Goal: Information Seeking & Learning: Stay updated

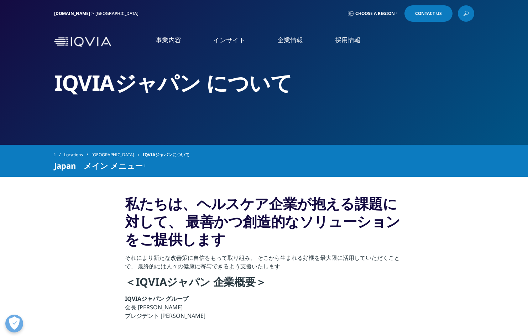
click at [63, 10] on div "IQVIA.COM Japan" at bounding box center [97, 13] width 87 height 16
click at [63, 11] on link "[DOMAIN_NAME]" at bounding box center [72, 13] width 36 height 6
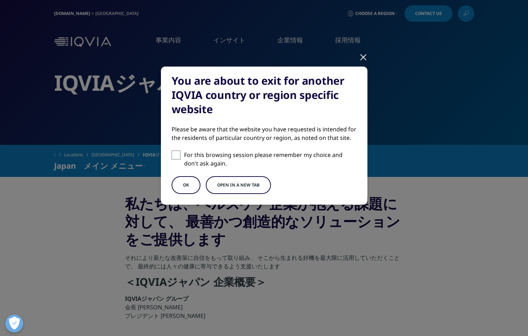
click at [343, 61] on div "You are about to exit for another IQVIA country or region specific website Plea…" at bounding box center [264, 141] width 420 height 283
click at [360, 56] on div at bounding box center [364, 57] width 8 height 20
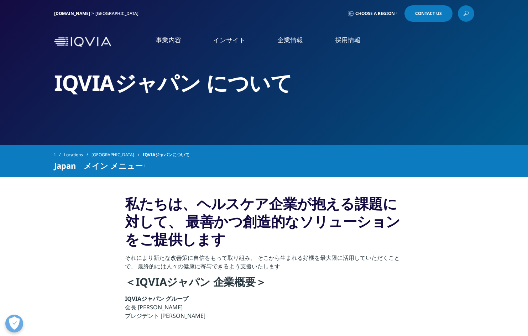
click at [84, 36] on div "事業内容 事業内容 医薬品・医療機器 臨床開発 Clinical Development in Japan 市場データ" at bounding box center [264, 42] width 420 height 34
click at [82, 40] on img at bounding box center [82, 42] width 57 height 10
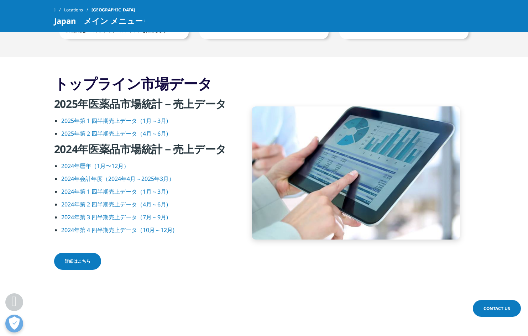
scroll to position [899, 0]
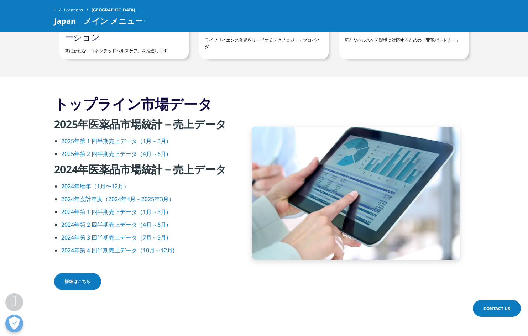
click at [132, 153] on link "2025年第 2 四半期売上データ（4月～6月)" at bounding box center [114, 154] width 107 height 8
click at [110, 188] on link "2024年暦年（1月〜12月）" at bounding box center [95, 186] width 68 height 8
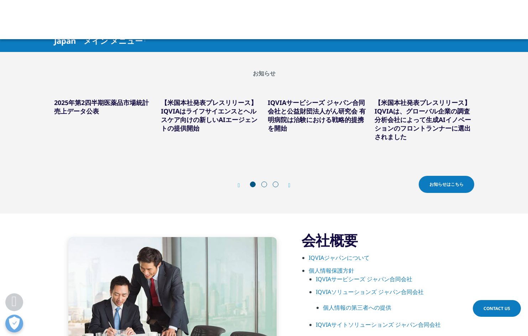
scroll to position [107, 0]
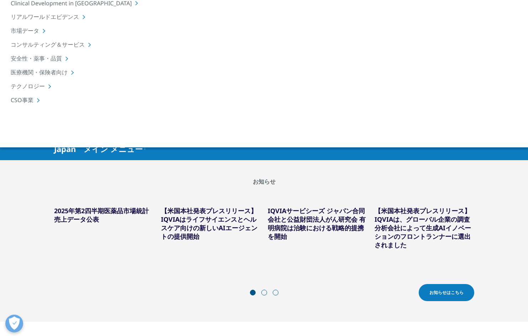
drag, startPoint x: 126, startPoint y: 213, endPoint x: 192, endPoint y: 184, distance: 71.6
click at [192, 184] on h2 "お知らせ" at bounding box center [264, 181] width 420 height 7
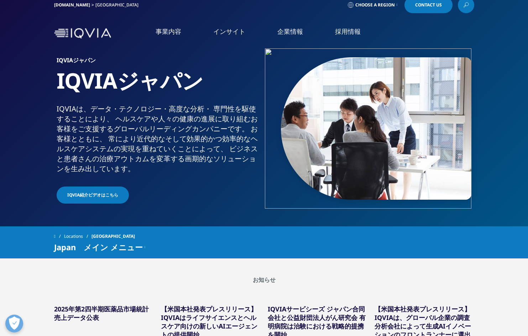
scroll to position [0, 0]
